Goal: Navigation & Orientation: Find specific page/section

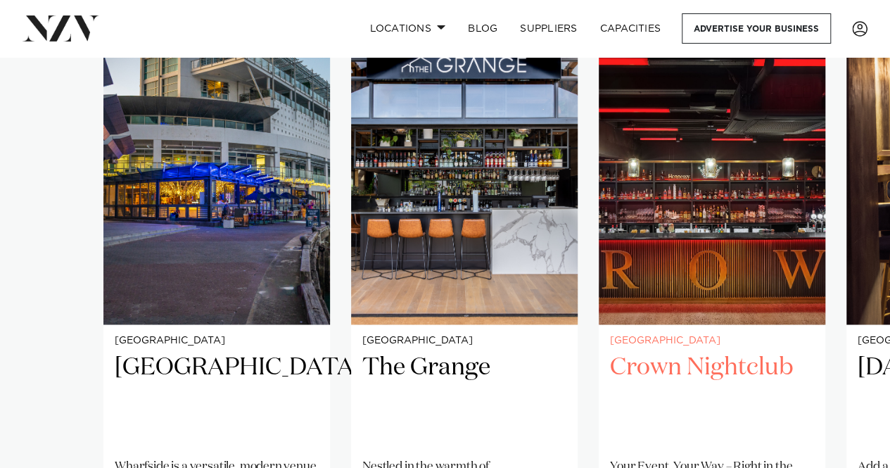
scroll to position [1196, 0]
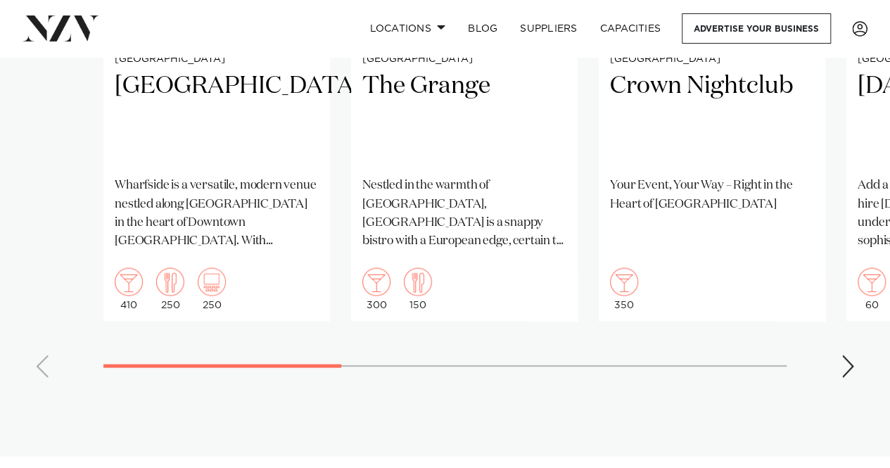
click at [857, 365] on swiper-container "[GEOGRAPHIC_DATA] [GEOGRAPHIC_DATA] is a versatile, modern venue nestled along …" at bounding box center [445, 64] width 890 height 650
click at [850, 367] on div "Next slide" at bounding box center [848, 366] width 14 height 23
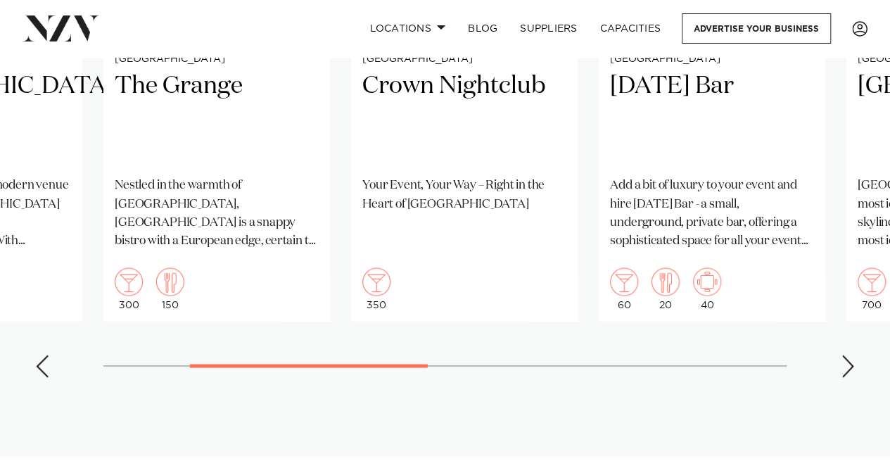
click at [850, 367] on div "Next slide" at bounding box center [848, 366] width 14 height 23
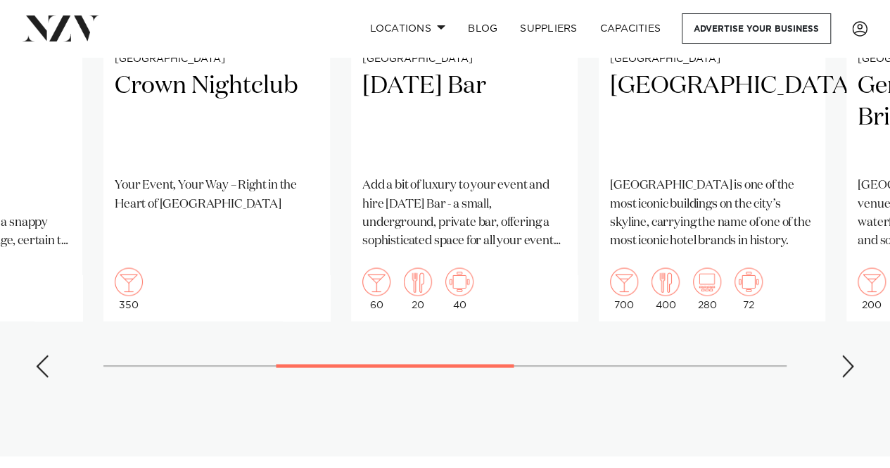
click at [850, 367] on div "Next slide" at bounding box center [848, 366] width 14 height 23
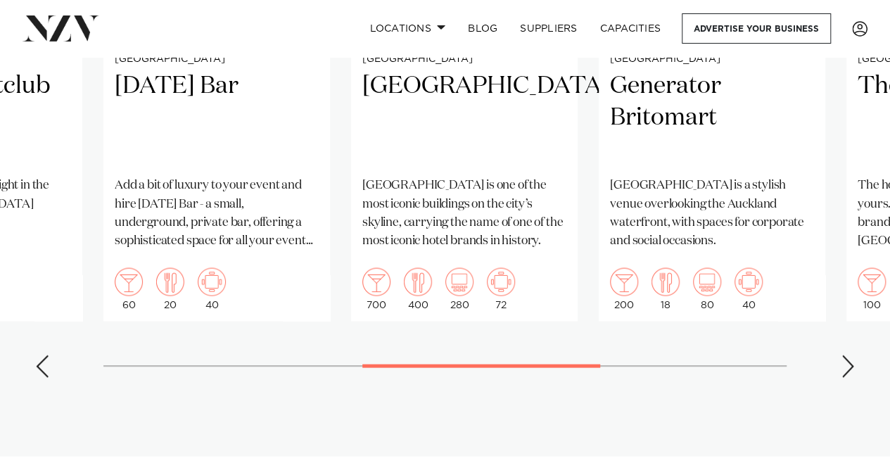
click at [850, 367] on div "Next slide" at bounding box center [848, 366] width 14 height 23
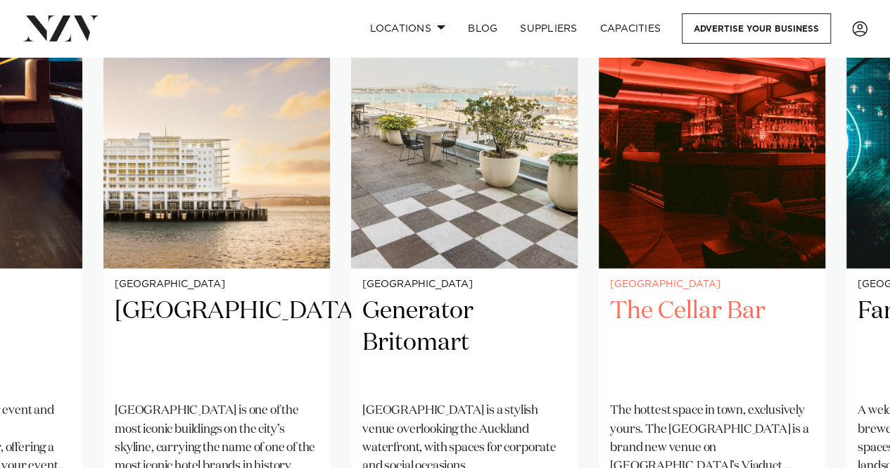
scroll to position [1126, 0]
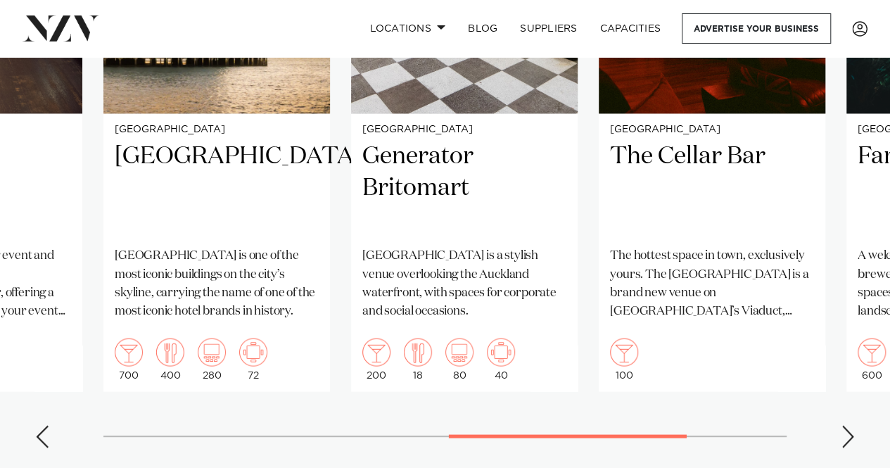
click at [846, 440] on div "Next slide" at bounding box center [848, 436] width 14 height 23
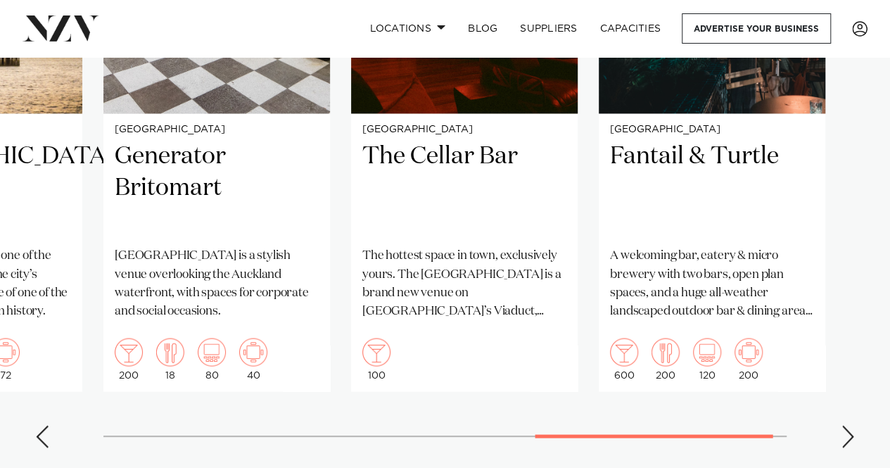
click at [841, 429] on div "Next slide" at bounding box center [848, 436] width 14 height 23
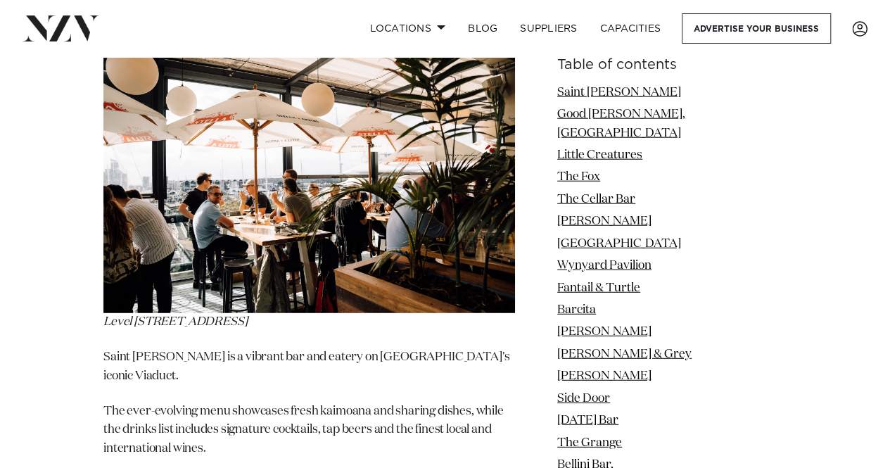
scroll to position [1830, 0]
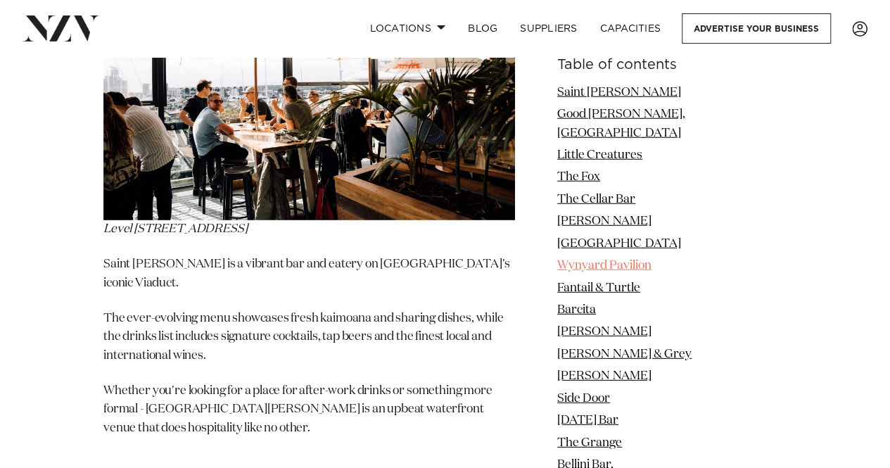
click at [652, 260] on link "Wynyard Pavilion" at bounding box center [604, 266] width 94 height 12
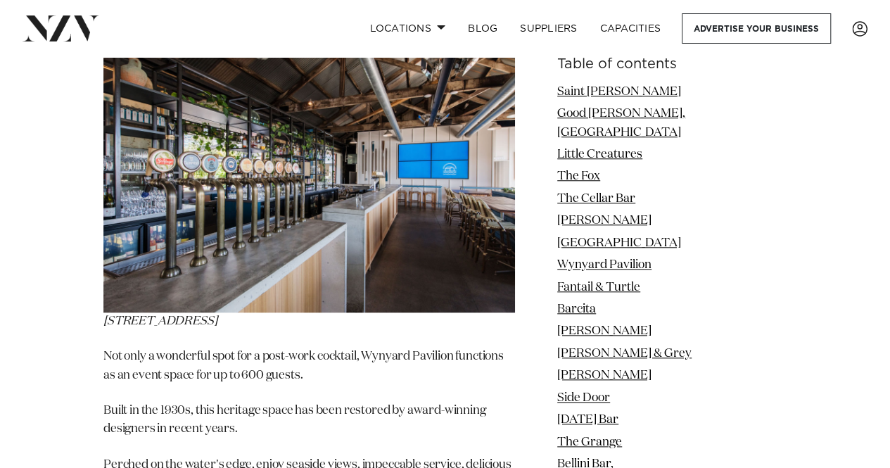
scroll to position [5931, 0]
